Goal: Check status: Check status

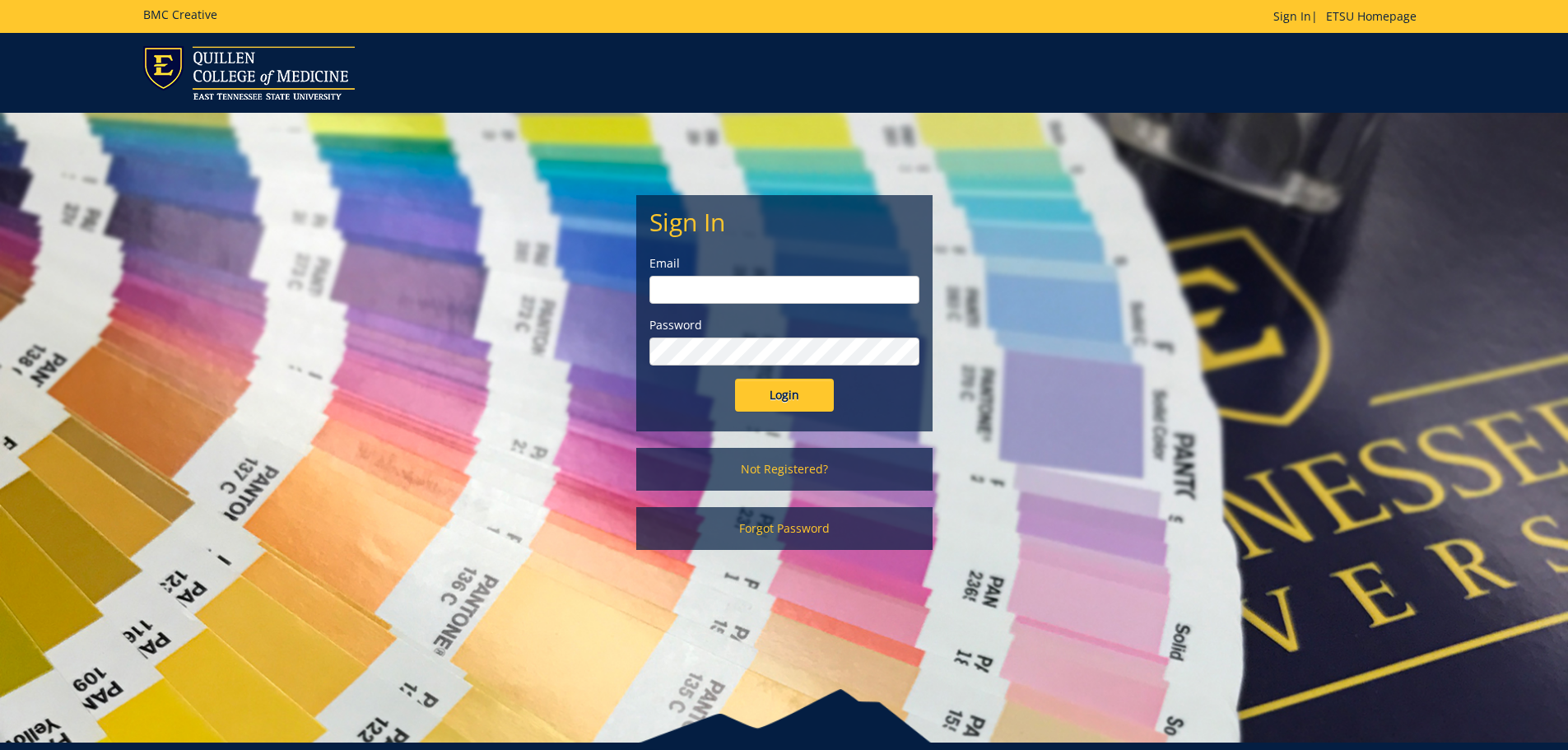
type input "[EMAIL_ADDRESS][DOMAIN_NAME]"
click at [766, 396] on input "Login" at bounding box center [784, 396] width 99 height 33
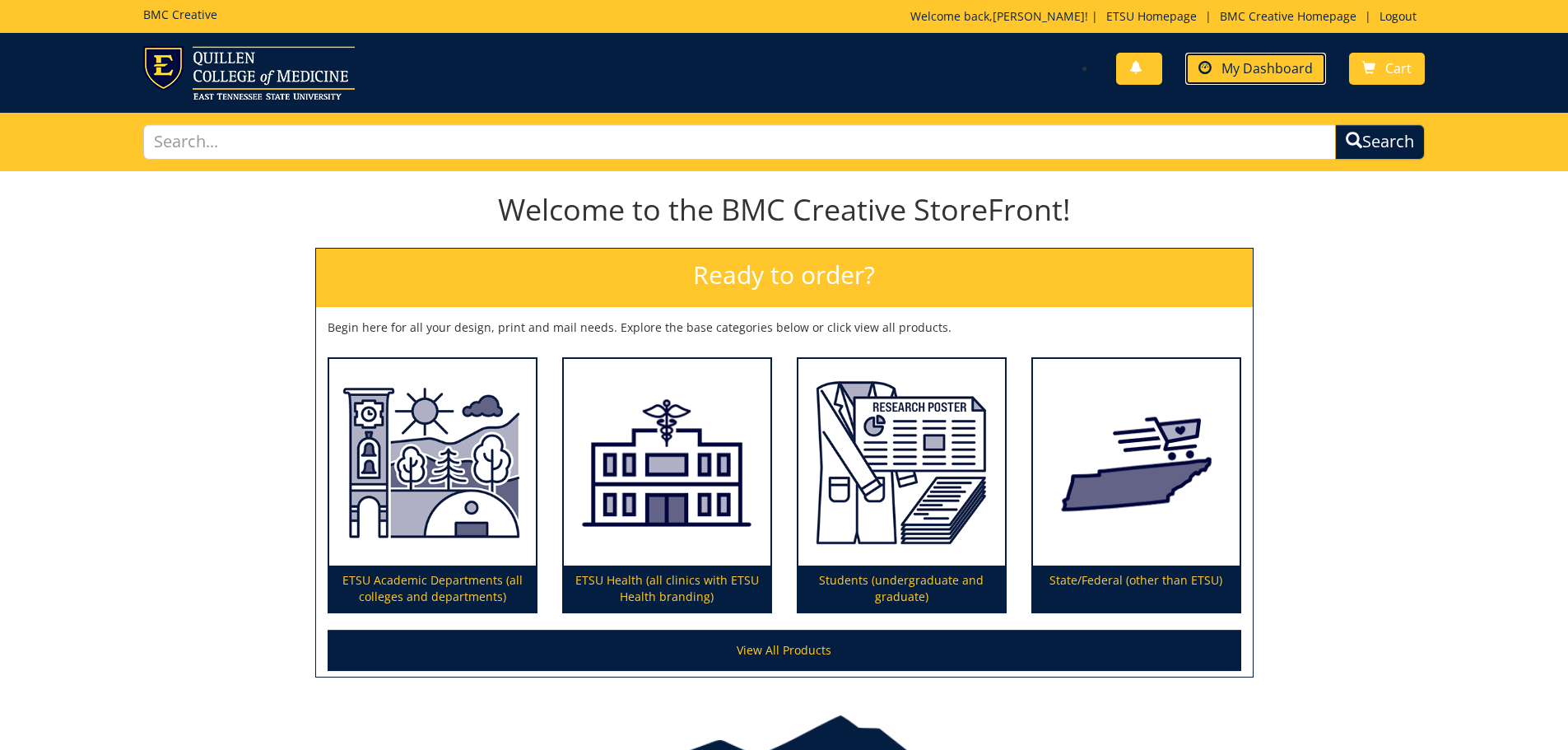
click at [1262, 61] on span "My Dashboard" at bounding box center [1267, 68] width 91 height 18
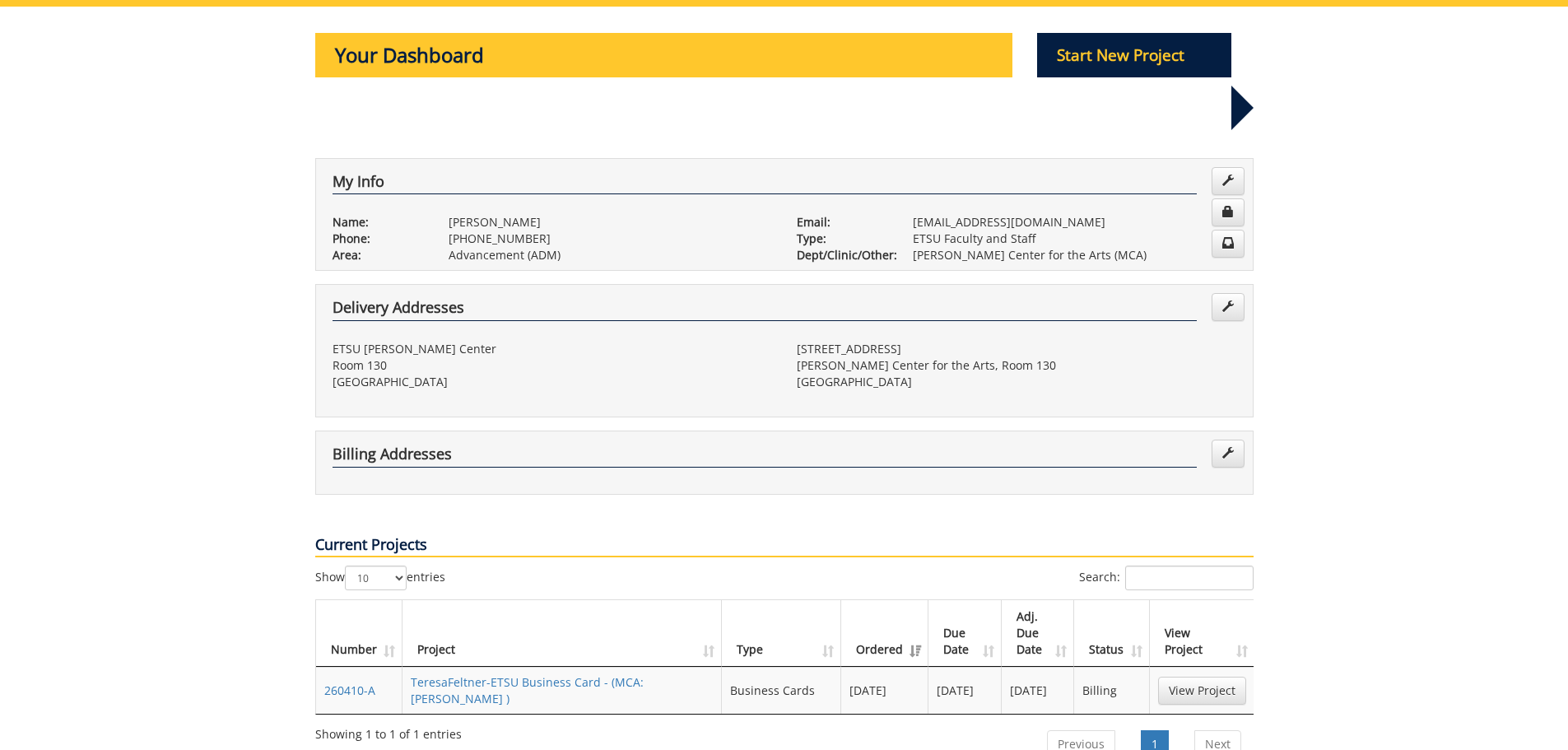
scroll to position [247, 0]
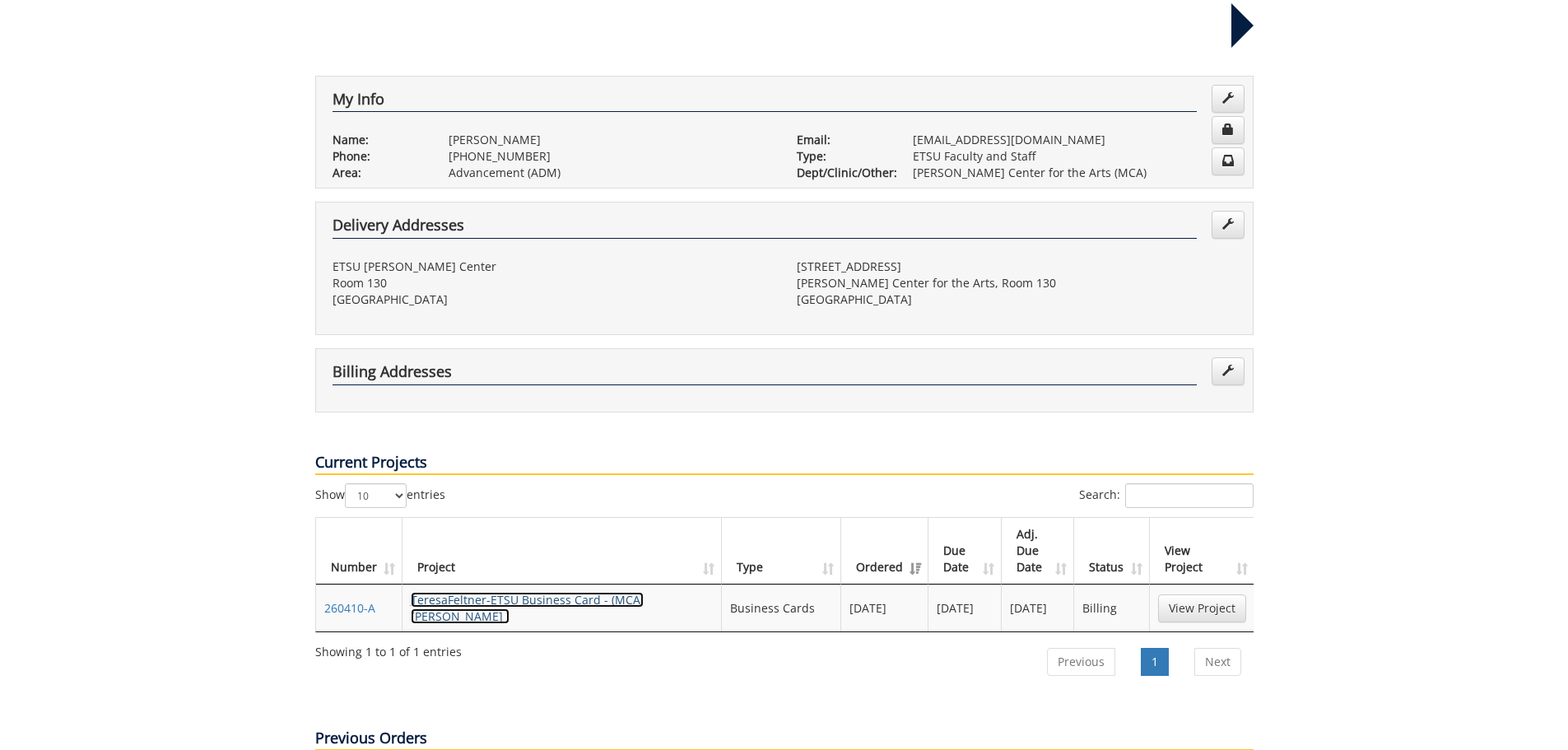
click at [613, 592] on link "TeresaFeltner-ETSU Business Card - (MCA: [PERSON_NAME] )" at bounding box center [526, 608] width 233 height 32
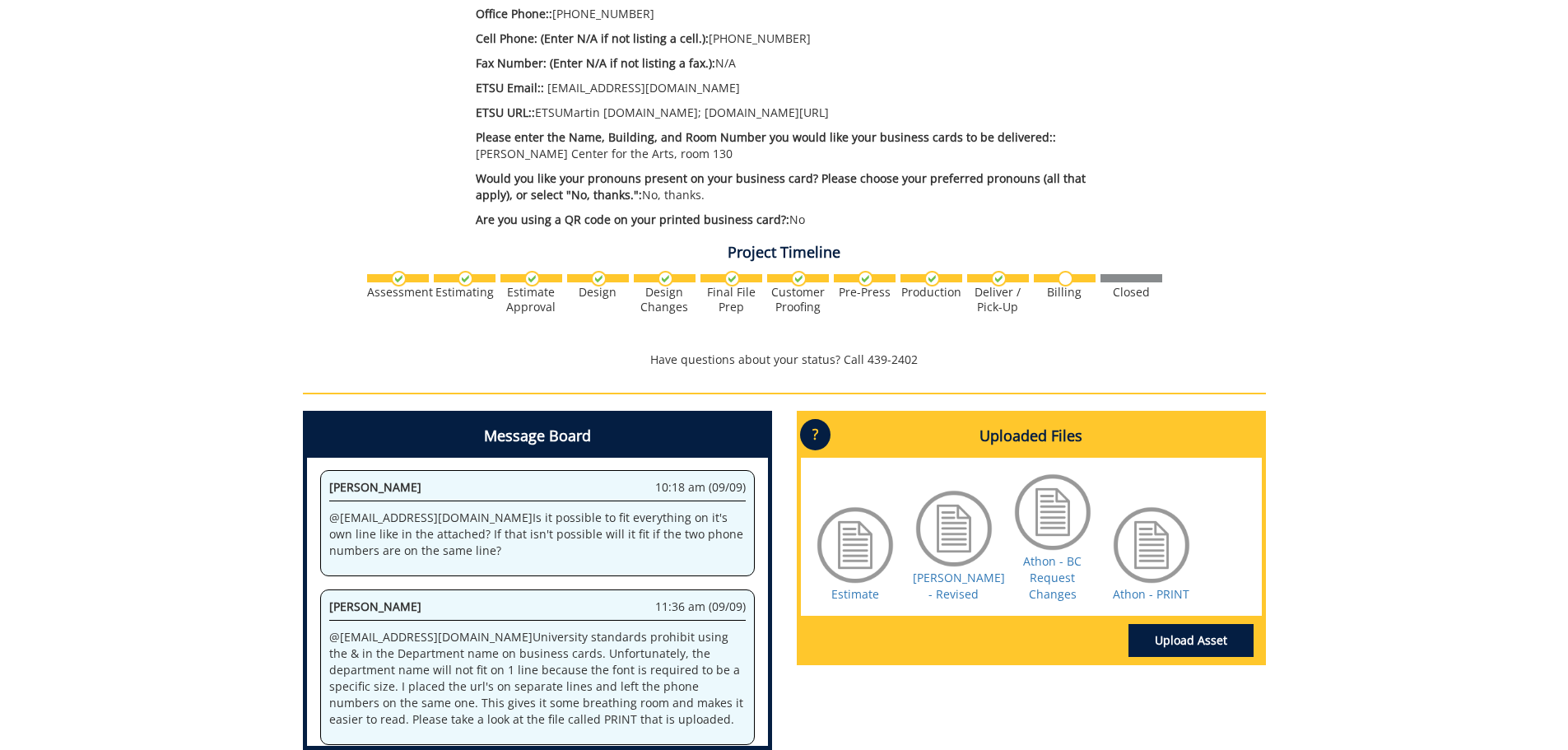
scroll to position [951, 0]
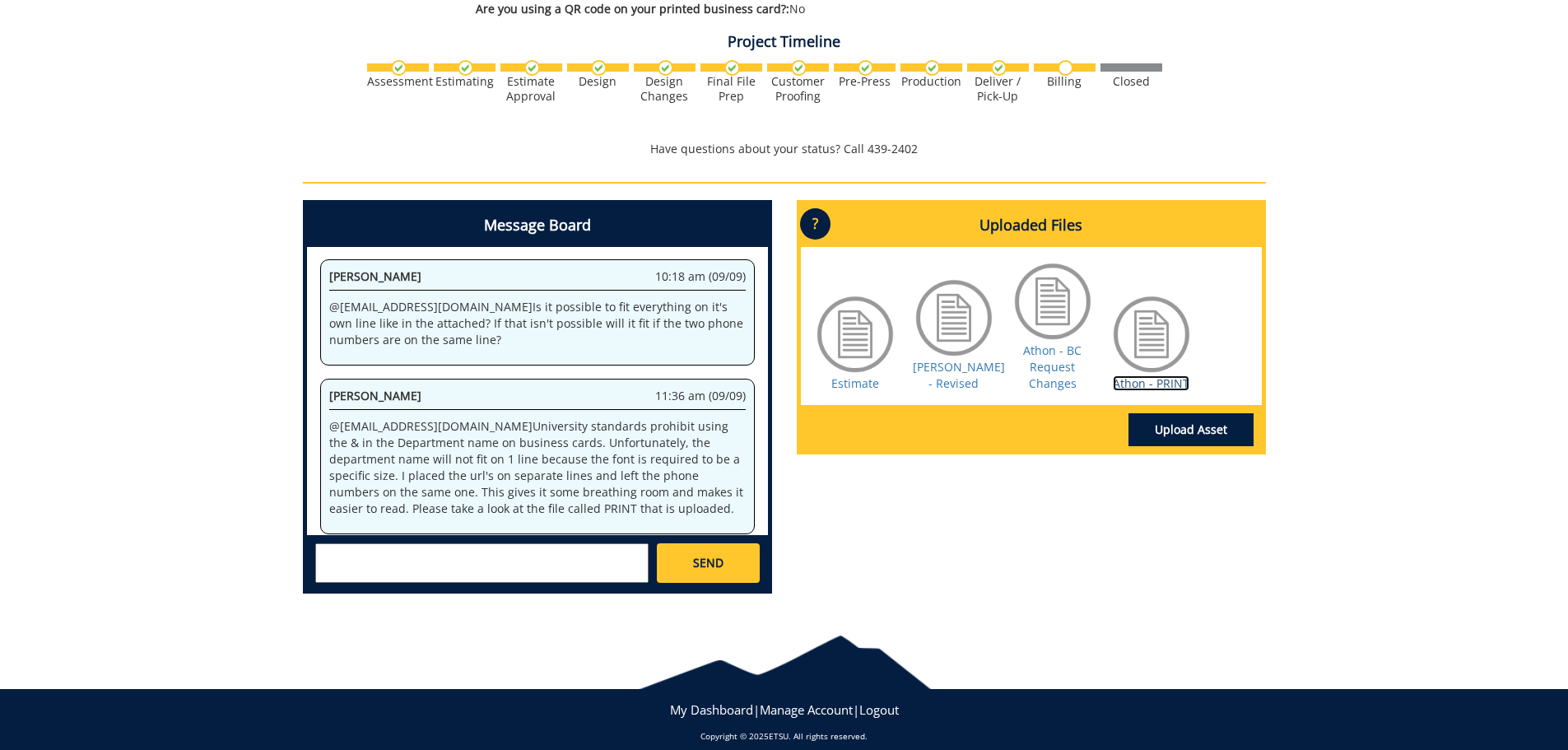
click at [1162, 375] on link "Athon - PRINT" at bounding box center [1152, 383] width 77 height 16
